Goal: Task Accomplishment & Management: Manage account settings

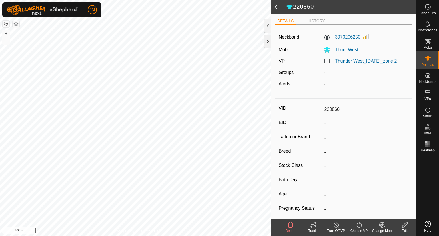
click at [269, 41] on div at bounding box center [267, 42] width 7 height 14
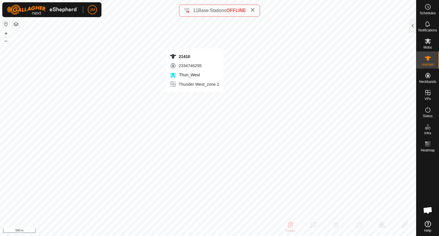
type input "21410"
type input "-"
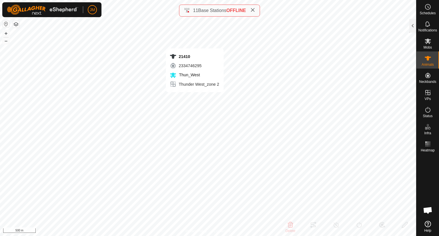
type input "-"
click at [411, 31] on div at bounding box center [412, 26] width 7 height 14
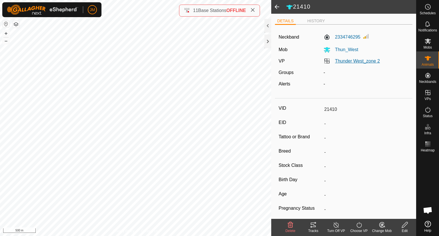
click at [357, 59] on link "Thunder West_zone 2" at bounding box center [357, 61] width 45 height 5
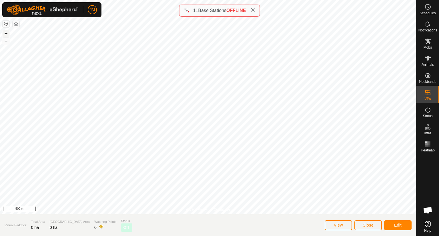
click at [6, 33] on button "+" at bounding box center [6, 33] width 7 height 7
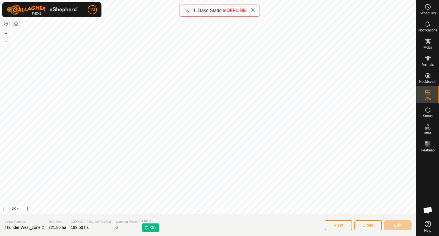
click at [30, 227] on span "Thunder West_zone 2" at bounding box center [24, 227] width 39 height 5
copy span "Thunder West_zone 2"
click at [427, 41] on icon at bounding box center [428, 41] width 6 height 5
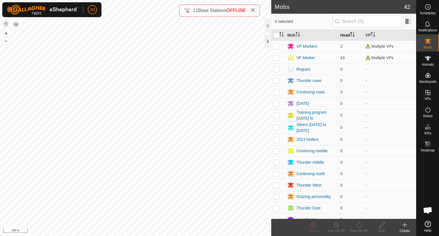
click at [343, 34] on th "Head" at bounding box center [350, 35] width 25 height 11
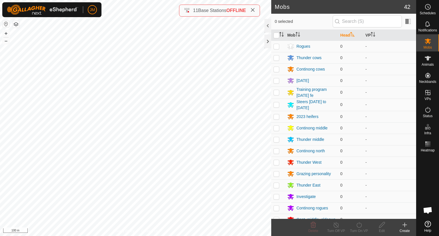
click at [343, 34] on th "Head" at bounding box center [350, 35] width 25 height 11
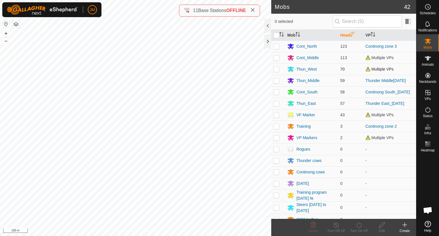
click at [277, 70] on p-checkbox at bounding box center [276, 69] width 6 height 5
checkbox input "true"
click at [357, 225] on icon at bounding box center [358, 224] width 7 height 7
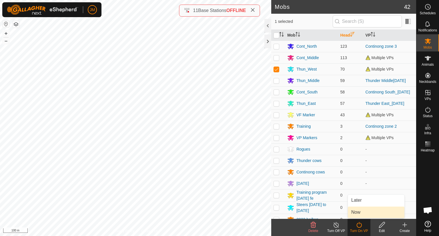
click at [363, 211] on link "Now" at bounding box center [376, 212] width 57 height 11
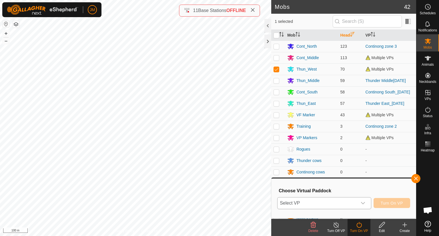
click at [353, 207] on span "Select VP" at bounding box center [317, 202] width 80 height 11
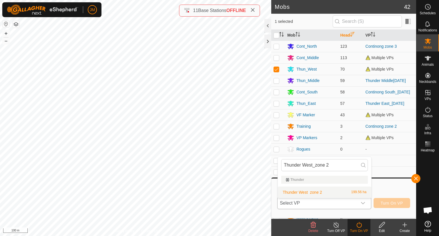
type input "Thunder West_zone 2"
click at [321, 191] on li "Thunder West_zone 2 199.56 ha" at bounding box center [324, 192] width 93 height 11
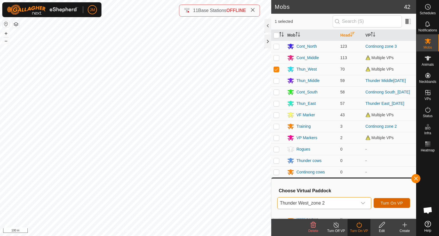
click at [389, 202] on span "Turn On VP" at bounding box center [392, 203] width 22 height 5
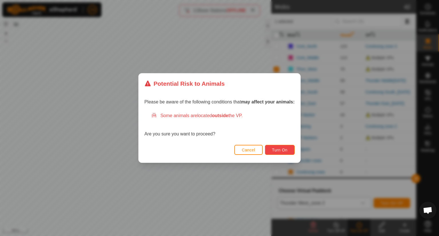
click at [274, 151] on span "Turn On" at bounding box center [279, 150] width 15 height 5
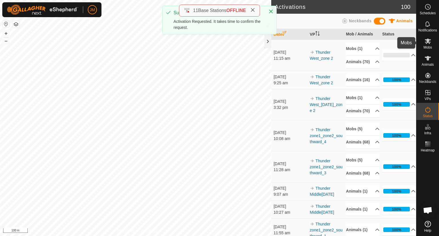
click at [427, 43] on icon at bounding box center [427, 41] width 7 height 7
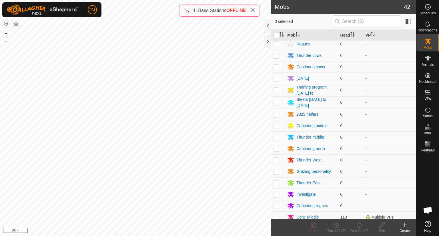
scroll to position [28, 0]
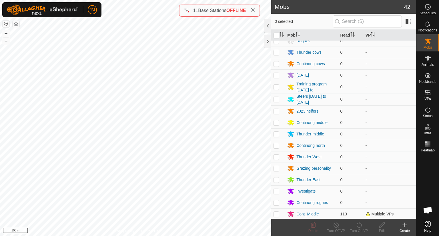
click at [278, 111] on p-checkbox at bounding box center [276, 111] width 6 height 5
checkbox input "true"
click at [277, 121] on p-checkbox at bounding box center [276, 122] width 6 height 5
checkbox input "true"
click at [277, 132] on p-checkbox at bounding box center [276, 134] width 6 height 5
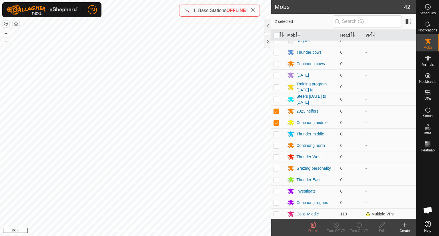
checkbox input "true"
click at [277, 143] on p-checkbox at bounding box center [276, 145] width 6 height 5
checkbox input "true"
click at [276, 157] on p-checkbox at bounding box center [276, 157] width 6 height 5
checkbox input "true"
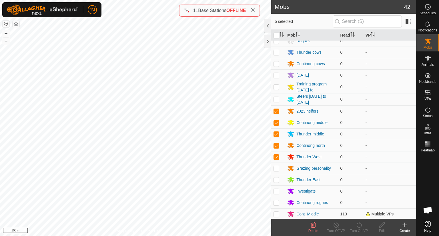
click at [277, 168] on p-checkbox at bounding box center [276, 168] width 6 height 5
checkbox input "true"
click at [276, 179] on p-checkbox at bounding box center [276, 179] width 6 height 5
checkbox input "true"
click at [276, 189] on p-checkbox at bounding box center [276, 191] width 6 height 5
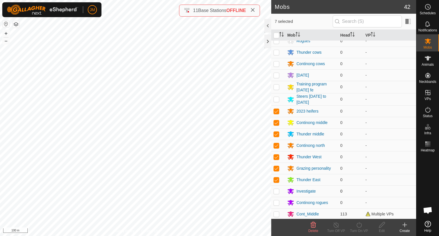
checkbox input "true"
click at [275, 199] on td at bounding box center [278, 202] width 14 height 11
click at [276, 203] on p-checkbox at bounding box center [276, 202] width 6 height 5
checkbox input "false"
click at [277, 192] on p-checkbox at bounding box center [276, 191] width 6 height 5
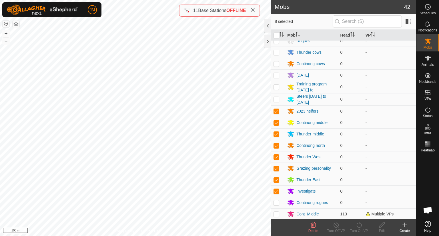
checkbox input "false"
click at [314, 226] on icon at bounding box center [313, 225] width 5 height 6
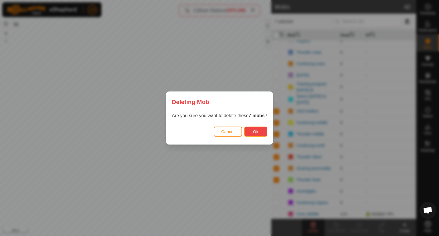
click at [257, 132] on span "Ok" at bounding box center [255, 131] width 5 height 5
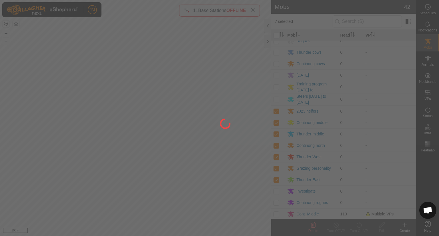
checkbox input "false"
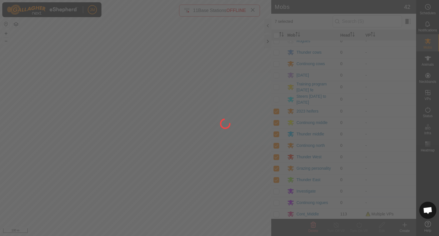
checkbox input "false"
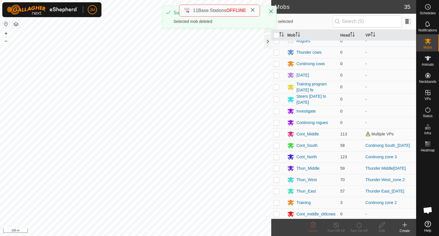
click at [276, 66] on td at bounding box center [278, 63] width 14 height 11
checkbox input "true"
click at [277, 55] on td at bounding box center [278, 52] width 14 height 11
checkbox input "true"
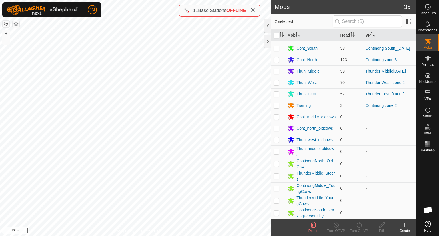
scroll to position [145, 0]
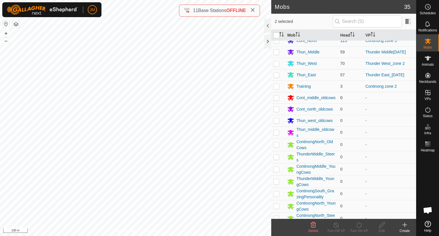
click at [275, 100] on p-checkbox at bounding box center [276, 97] width 6 height 5
click at [276, 100] on p-checkbox at bounding box center [276, 97] width 6 height 5
checkbox input "false"
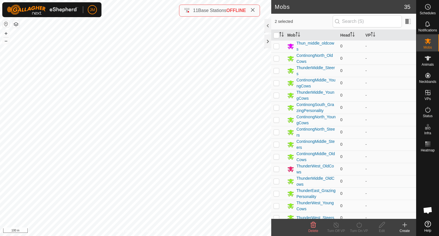
scroll to position [238, 0]
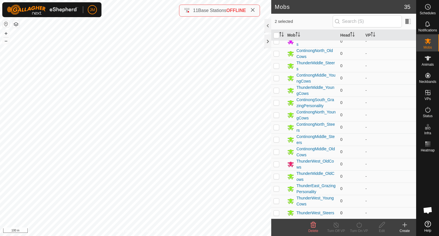
click at [277, 212] on p-checkbox at bounding box center [276, 213] width 6 height 5
checkbox input "true"
click at [279, 199] on p-checkbox at bounding box center [276, 201] width 6 height 5
checkbox input "true"
click at [278, 190] on td at bounding box center [278, 189] width 14 height 12
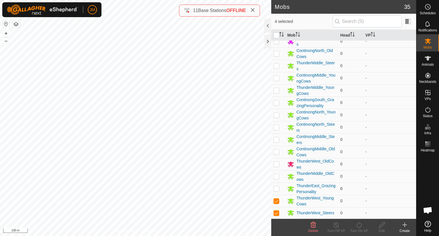
checkbox input "true"
click at [279, 175] on p-checkbox at bounding box center [276, 176] width 6 height 5
checkbox input "true"
click at [278, 163] on p-checkbox at bounding box center [276, 164] width 6 height 5
checkbox input "true"
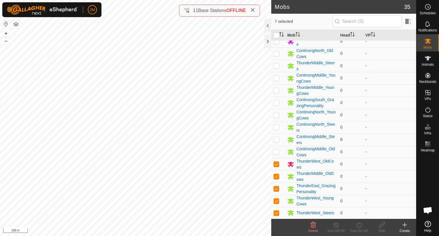
click at [274, 145] on td at bounding box center [278, 139] width 14 height 12
checkbox input "true"
click at [280, 158] on td at bounding box center [278, 164] width 14 height 12
checkbox input "false"
click at [279, 157] on td at bounding box center [278, 152] width 14 height 12
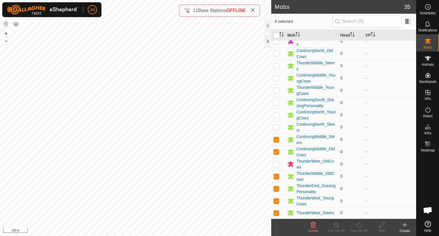
click at [277, 153] on p-checkbox at bounding box center [276, 151] width 6 height 5
checkbox input "false"
click at [277, 163] on p-checkbox at bounding box center [276, 164] width 6 height 5
checkbox input "true"
click at [278, 153] on p-checkbox at bounding box center [276, 151] width 6 height 5
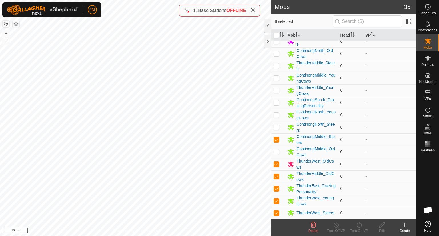
checkbox input "true"
click at [275, 68] on p-checkbox at bounding box center [276, 65] width 6 height 5
checkbox input "true"
click at [274, 82] on td at bounding box center [278, 78] width 14 height 12
checkbox input "true"
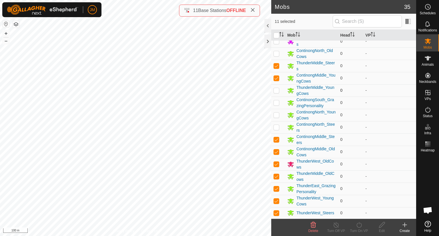
click at [275, 91] on p-checkbox at bounding box center [276, 90] width 6 height 5
checkbox input "true"
click at [275, 101] on p-checkbox at bounding box center [276, 102] width 6 height 5
checkbox input "true"
click at [275, 115] on p-checkbox at bounding box center [276, 115] width 6 height 5
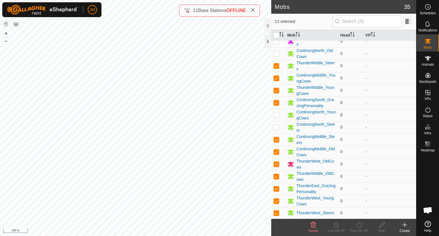
checkbox input "true"
click at [275, 129] on p-tablecheckbox at bounding box center [276, 127] width 6 height 5
checkbox input "true"
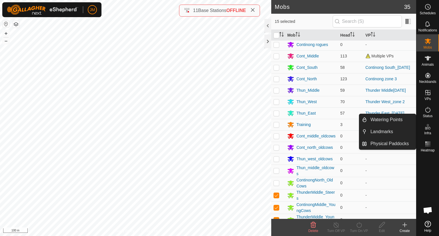
scroll to position [107, 0]
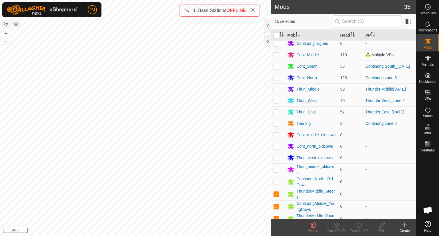
click at [275, 182] on p-checkbox at bounding box center [276, 181] width 6 height 5
checkbox input "true"
click at [277, 171] on p-checkbox at bounding box center [276, 169] width 6 height 5
checkbox input "true"
click at [277, 163] on td at bounding box center [278, 157] width 14 height 11
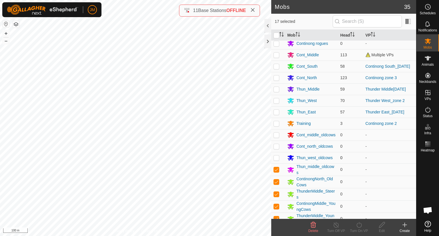
checkbox input "true"
click at [276, 147] on p-checkbox at bounding box center [276, 146] width 6 height 5
checkbox input "true"
click at [278, 133] on td at bounding box center [278, 134] width 14 height 11
checkbox input "true"
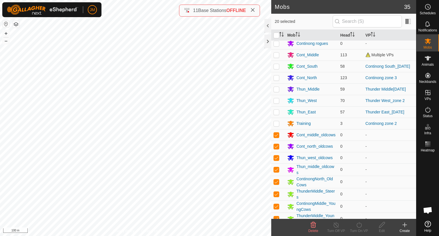
click at [314, 228] on div "Delete" at bounding box center [313, 230] width 23 height 5
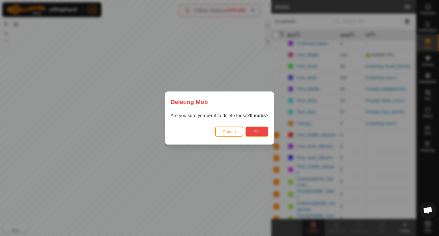
click at [258, 129] on span "Ok" at bounding box center [256, 131] width 5 height 5
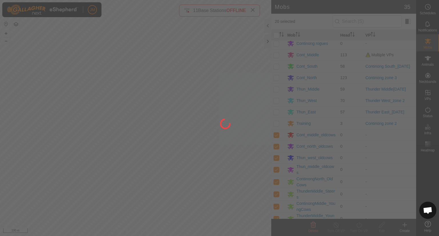
checkbox input "false"
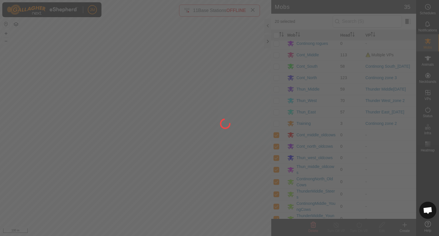
checkbox input "false"
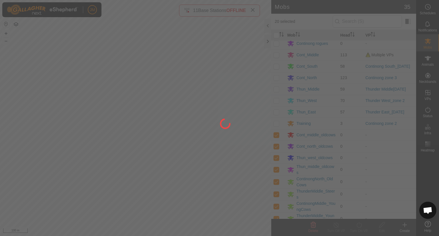
checkbox input "false"
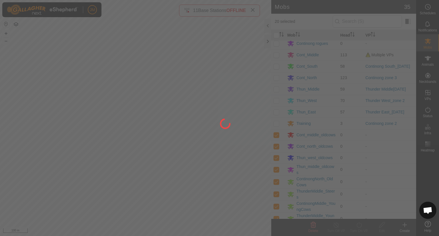
checkbox input "false"
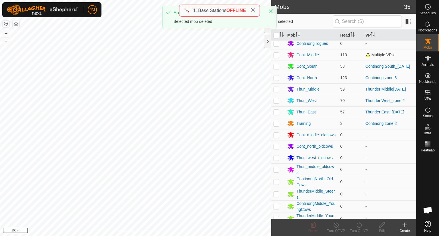
scroll to position [0, 0]
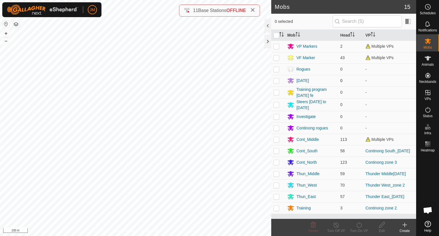
click at [277, 81] on p-checkbox at bounding box center [276, 80] width 6 height 5
click at [313, 227] on icon at bounding box center [313, 225] width 5 height 6
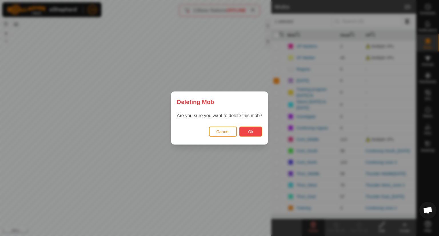
click at [252, 129] on span "Ok" at bounding box center [250, 131] width 5 height 5
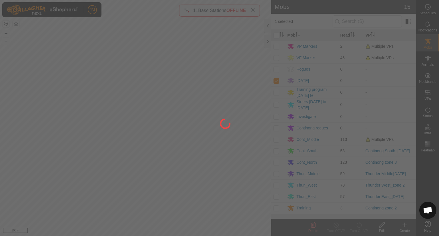
checkbox input "false"
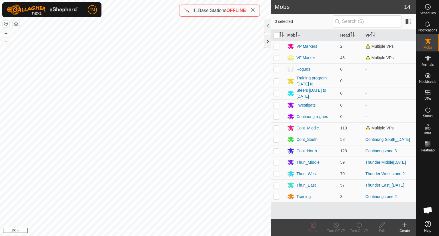
click at [268, 44] on div at bounding box center [267, 42] width 7 height 14
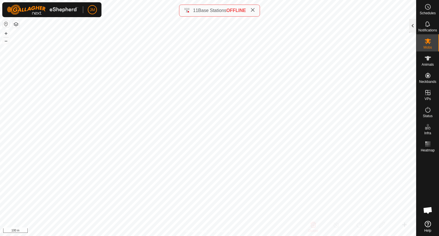
click at [411, 24] on div at bounding box center [412, 26] width 7 height 14
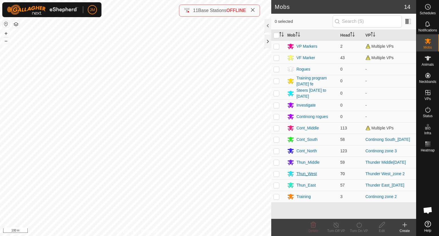
click at [296, 172] on div "Thun_West" at bounding box center [306, 174] width 20 height 6
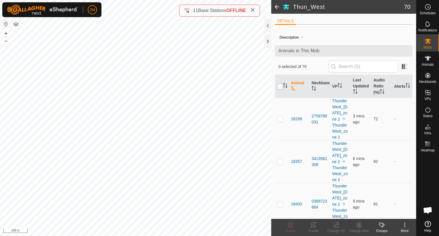
click at [281, 87] on input "checkbox" at bounding box center [280, 87] width 6 height 6
checkbox input "true"
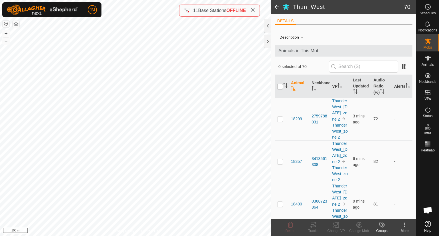
checkbox input "true"
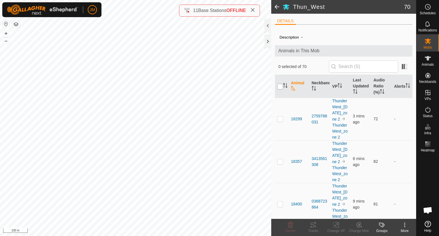
checkbox input "true"
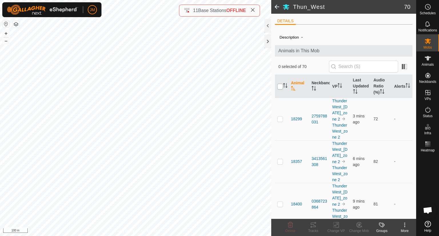
checkbox input "true"
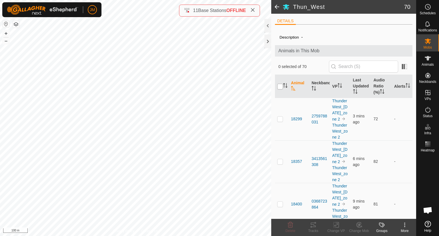
checkbox input "true"
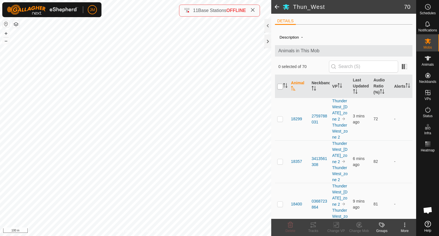
checkbox input "true"
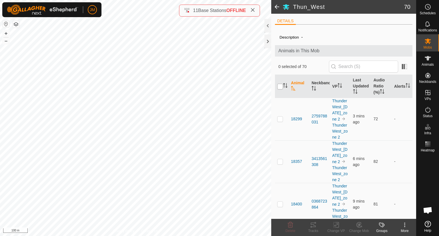
checkbox input "true"
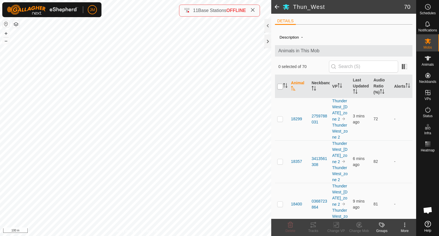
checkbox input "true"
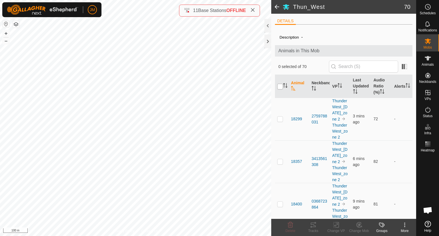
checkbox input "true"
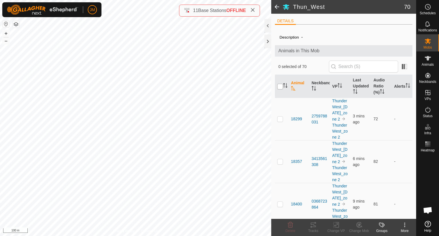
checkbox input "true"
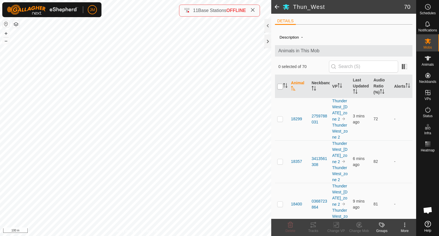
checkbox input "true"
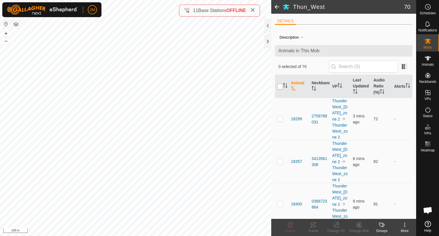
checkbox input "true"
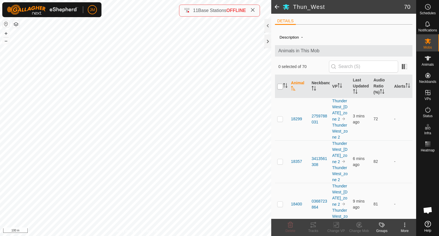
checkbox input "true"
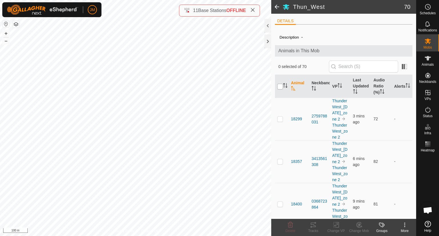
checkbox input "true"
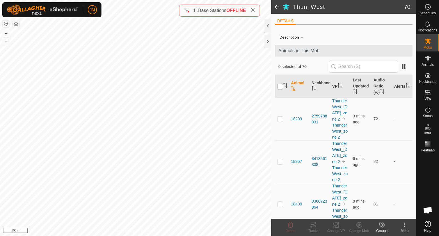
checkbox input "true"
click at [6, 41] on button "–" at bounding box center [6, 40] width 7 height 7
click at [429, 109] on icon at bounding box center [427, 109] width 7 height 7
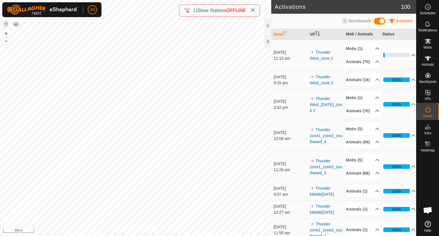
click at [405, 61] on p-accordion-header "5%" at bounding box center [398, 54] width 33 height 11
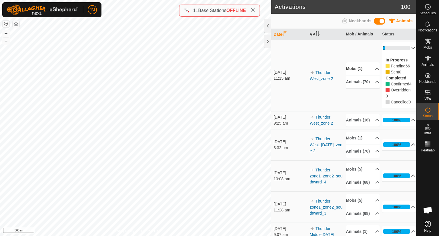
click at [370, 75] on p-accordion-header "Mobs (1)" at bounding box center [362, 68] width 33 height 13
click at [367, 67] on p-accordion-header "Mobs (1)" at bounding box center [362, 61] width 33 height 13
click at [268, 43] on div at bounding box center [267, 42] width 7 height 14
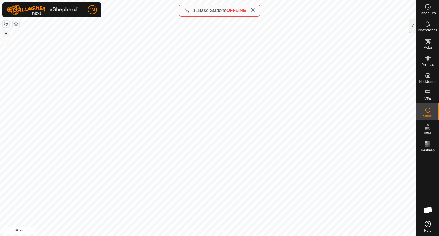
click at [7, 33] on button "+" at bounding box center [6, 33] width 7 height 7
